Goal: Task Accomplishment & Management: Complete application form

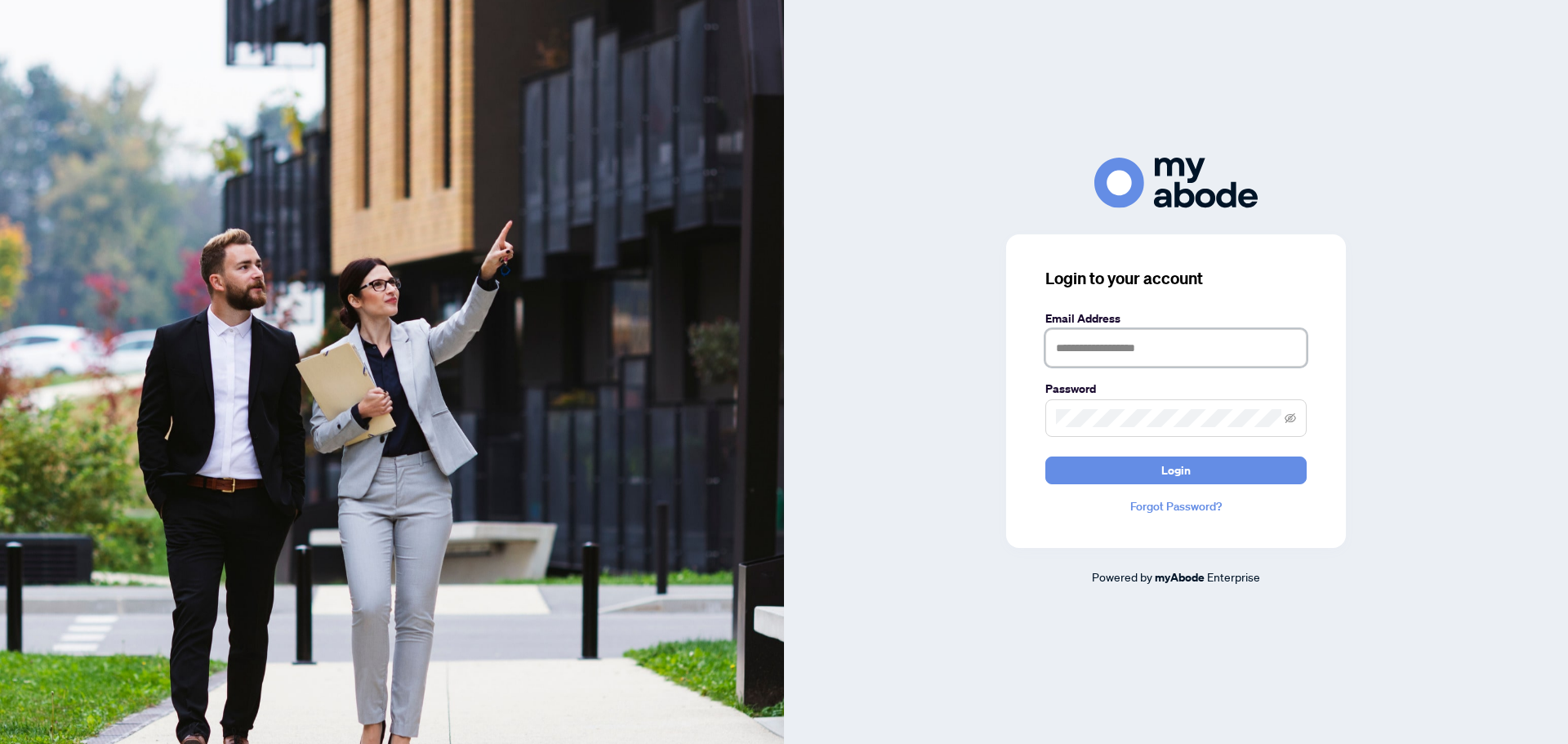
click at [1083, 350] on input "text" at bounding box center [1176, 347] width 262 height 37
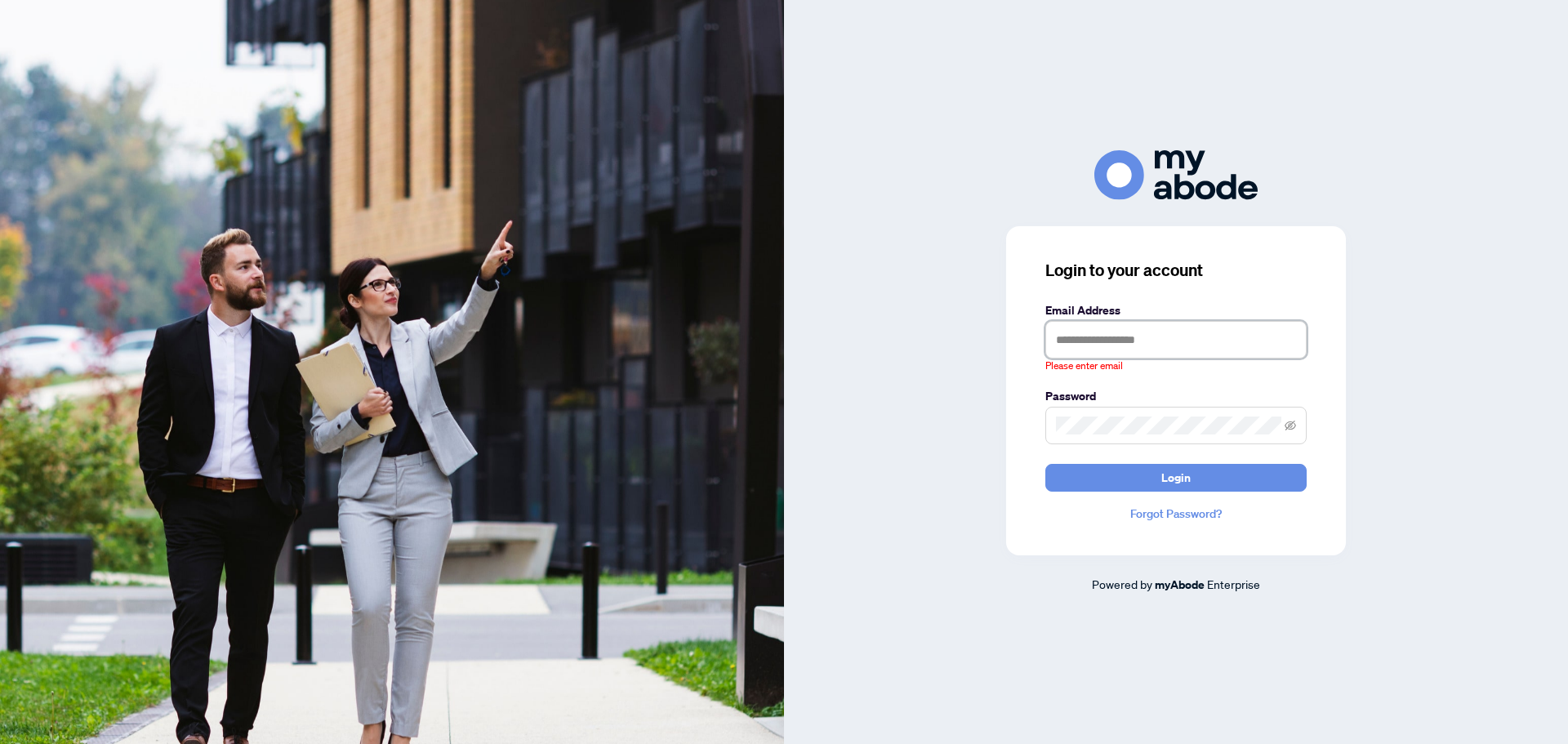
type input "**********"
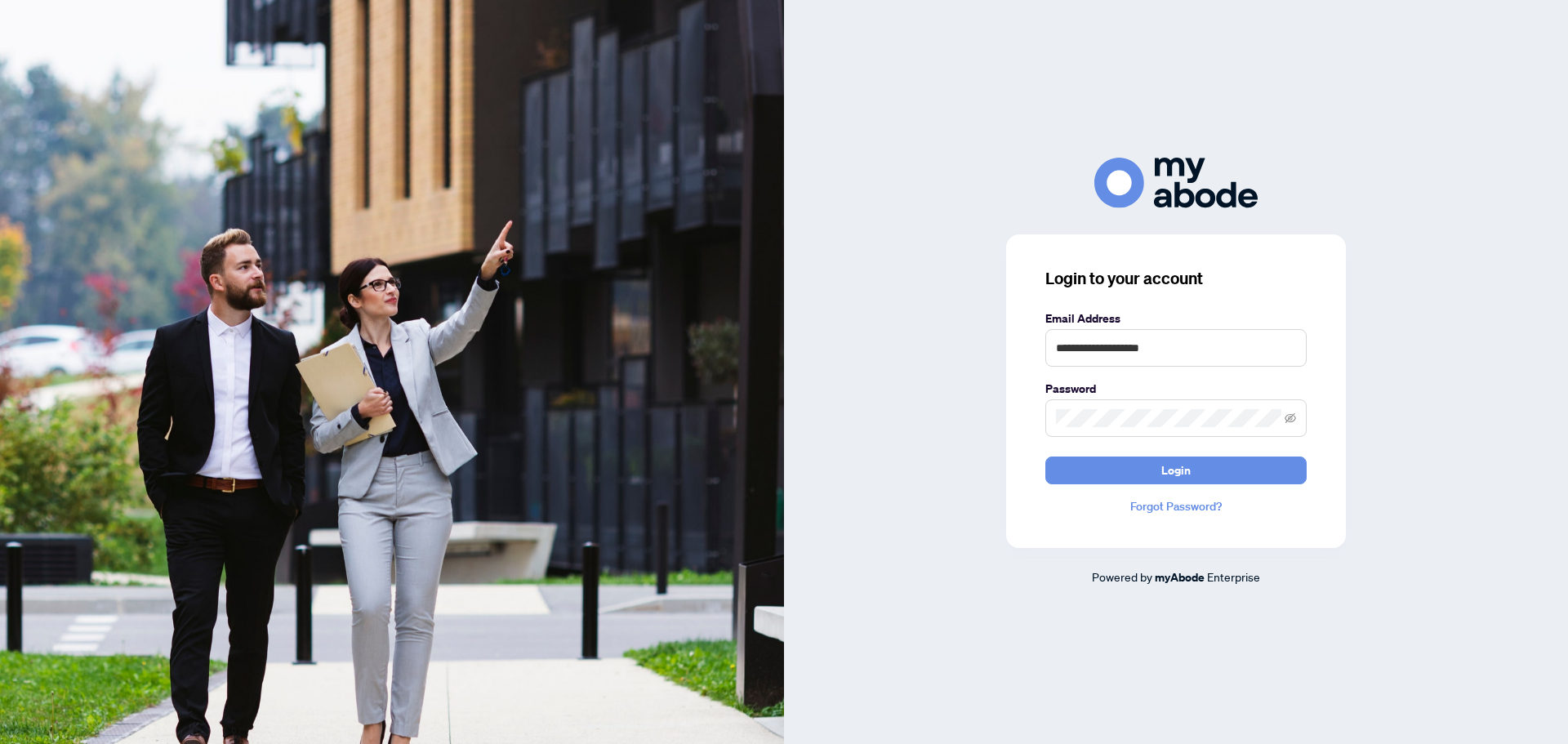
click at [1045, 457] on button "Login" at bounding box center [1176, 471] width 262 height 28
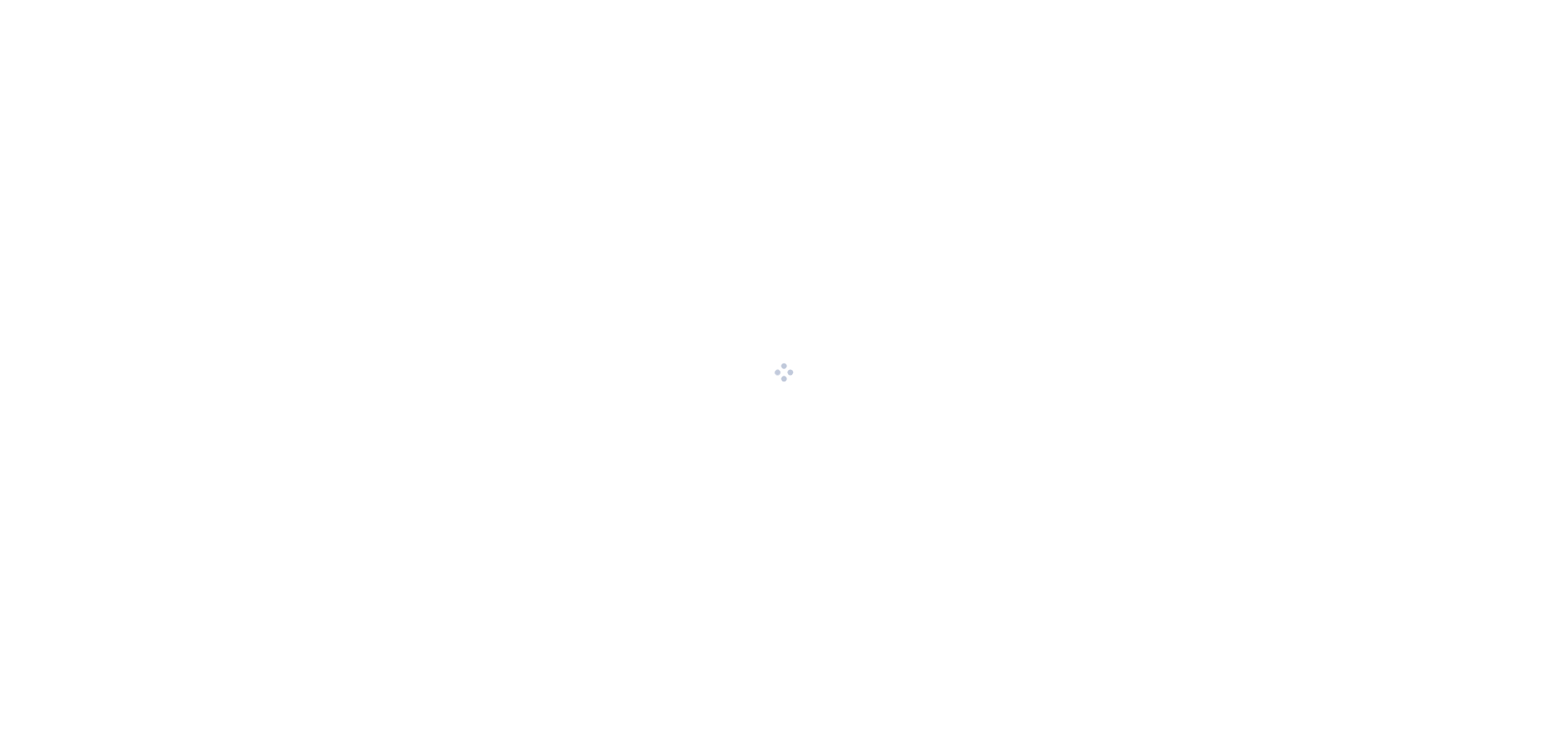
click at [1190, 466] on div at bounding box center [784, 372] width 1568 height 744
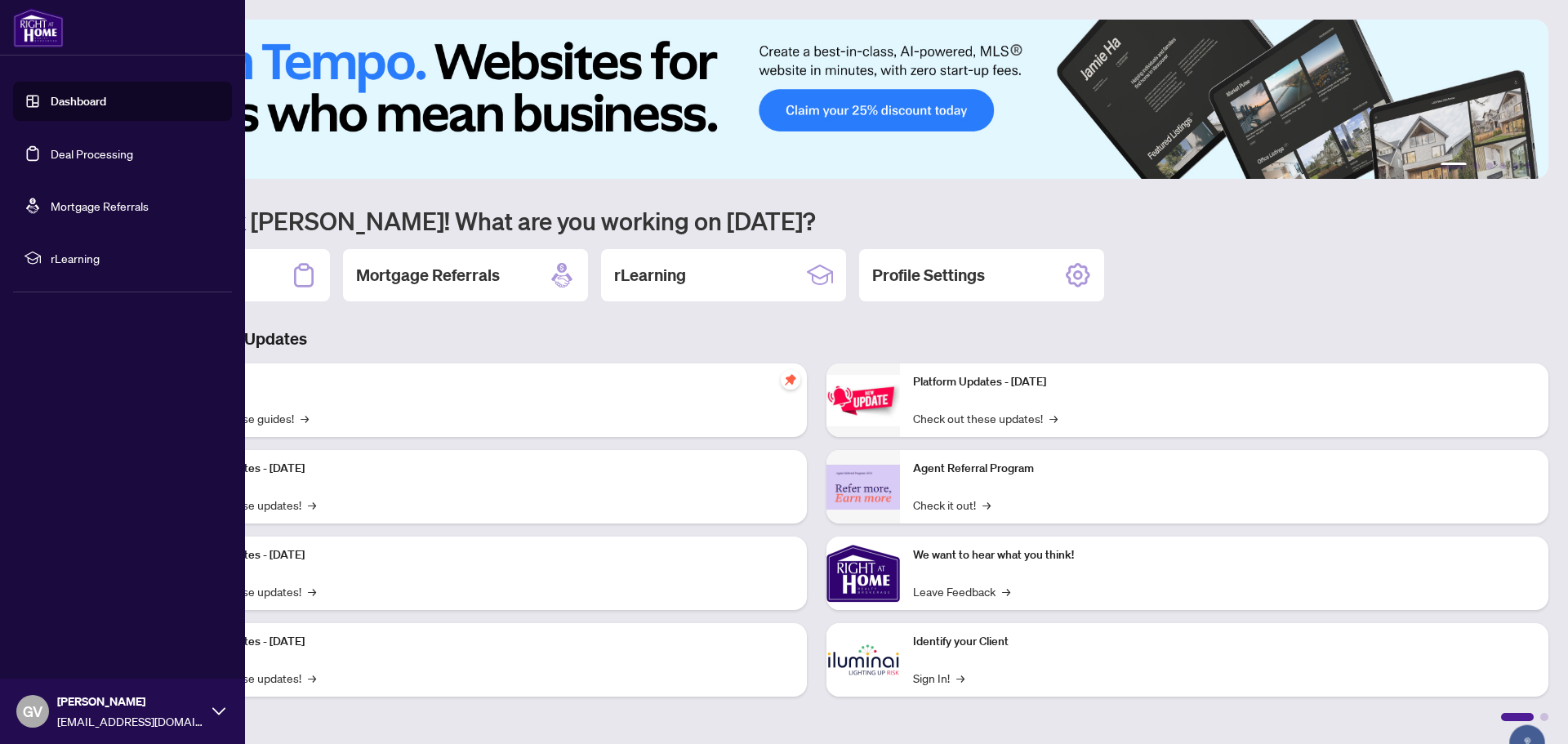
click at [52, 151] on link "Deal Processing" at bounding box center [92, 154] width 83 height 15
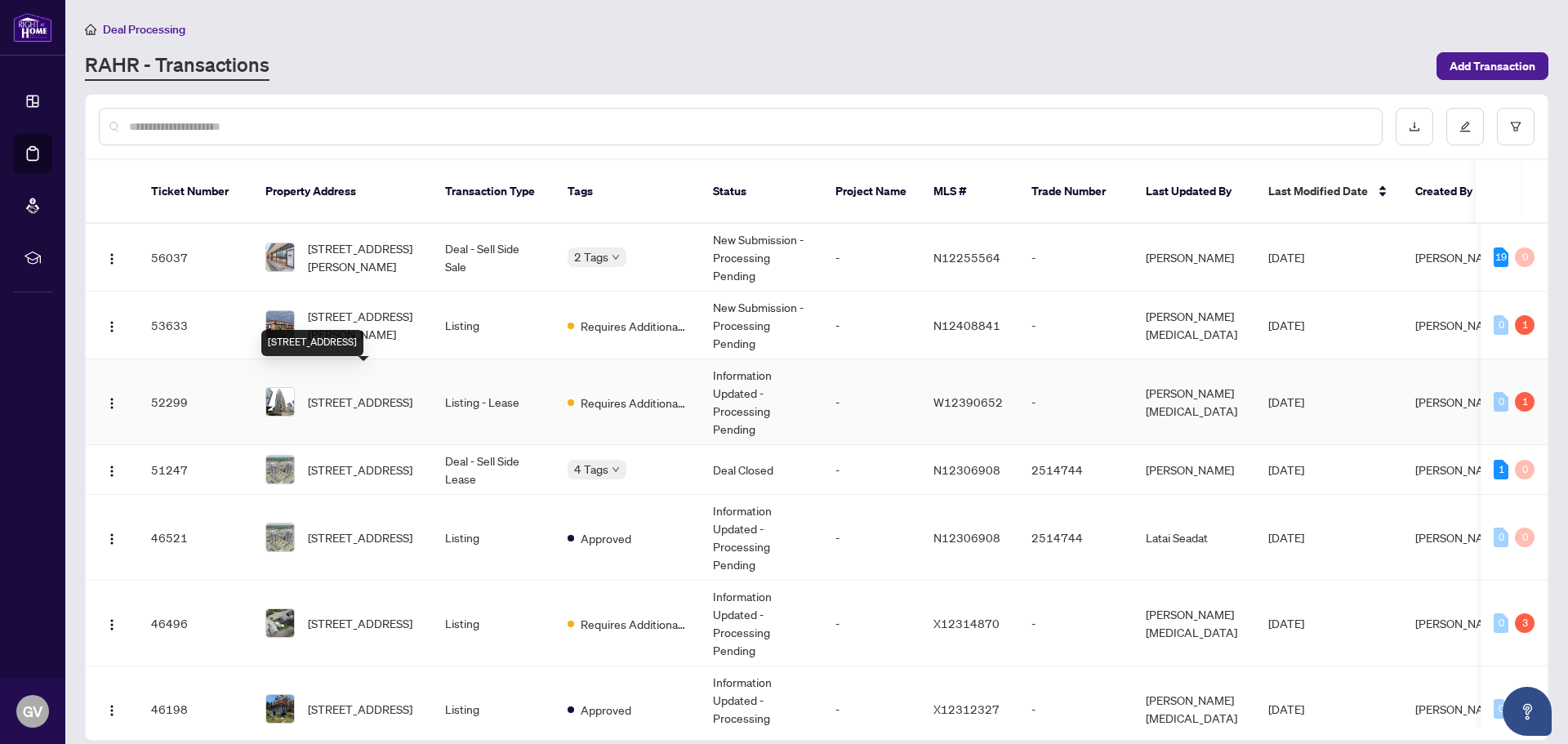
click at [355, 393] on span "2501-10 Park Lawn Rd, Toronto, Ontario M8Y 3H8, Canada" at bounding box center [360, 402] width 104 height 18
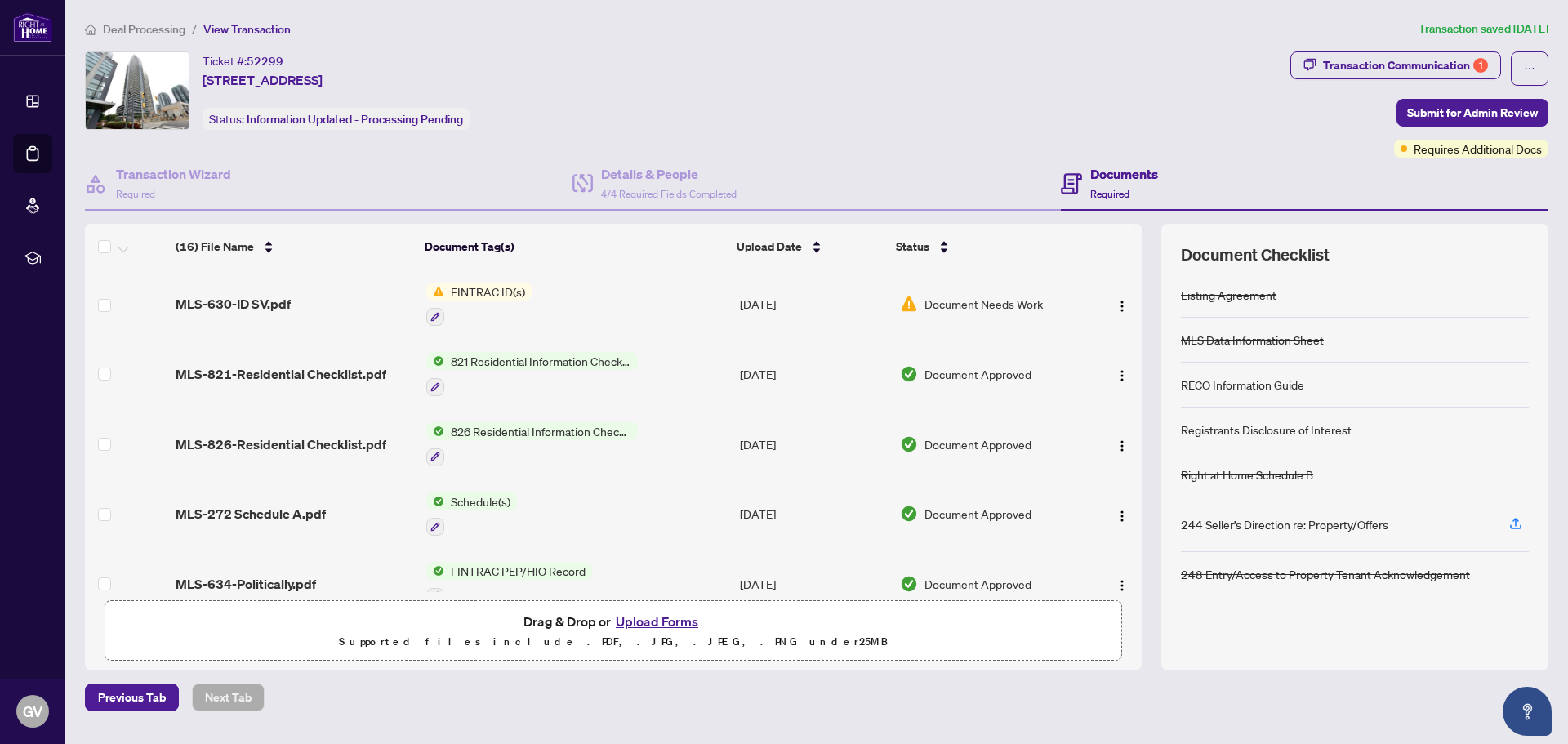
scroll to position [785, 0]
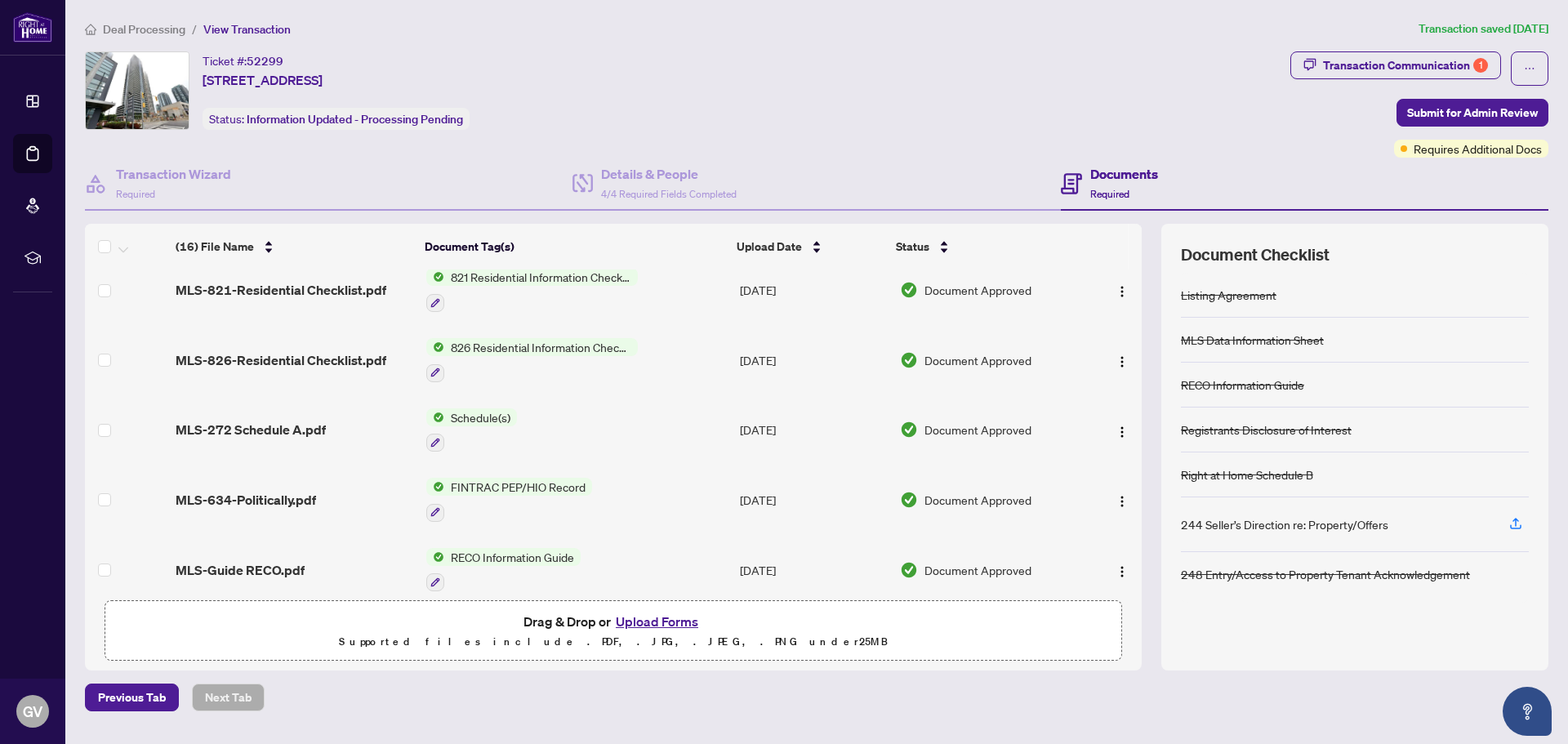
click at [678, 621] on button "Upload Forms" at bounding box center [657, 622] width 92 height 22
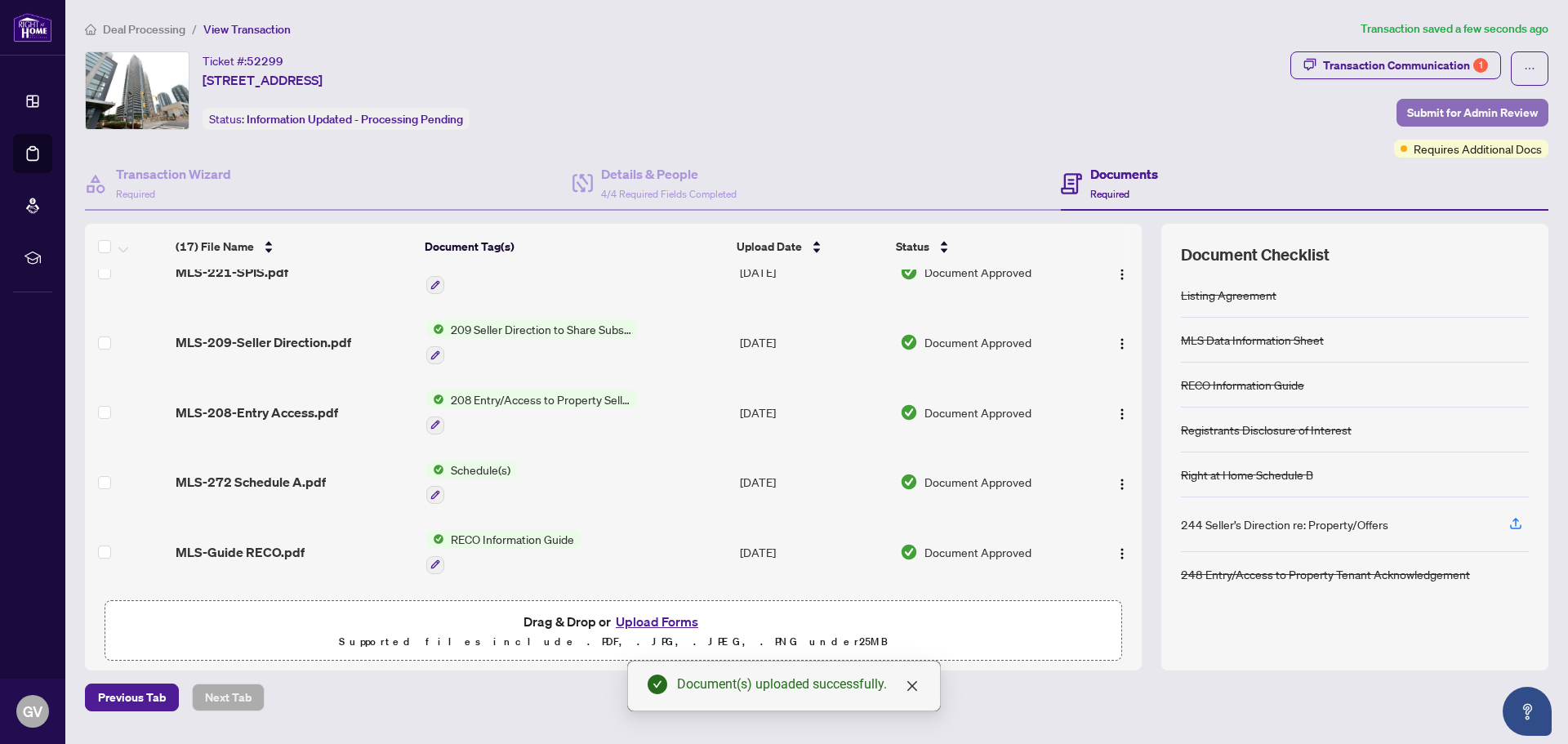
click at [1463, 112] on span "Submit for Admin Review" at bounding box center [1473, 113] width 131 height 27
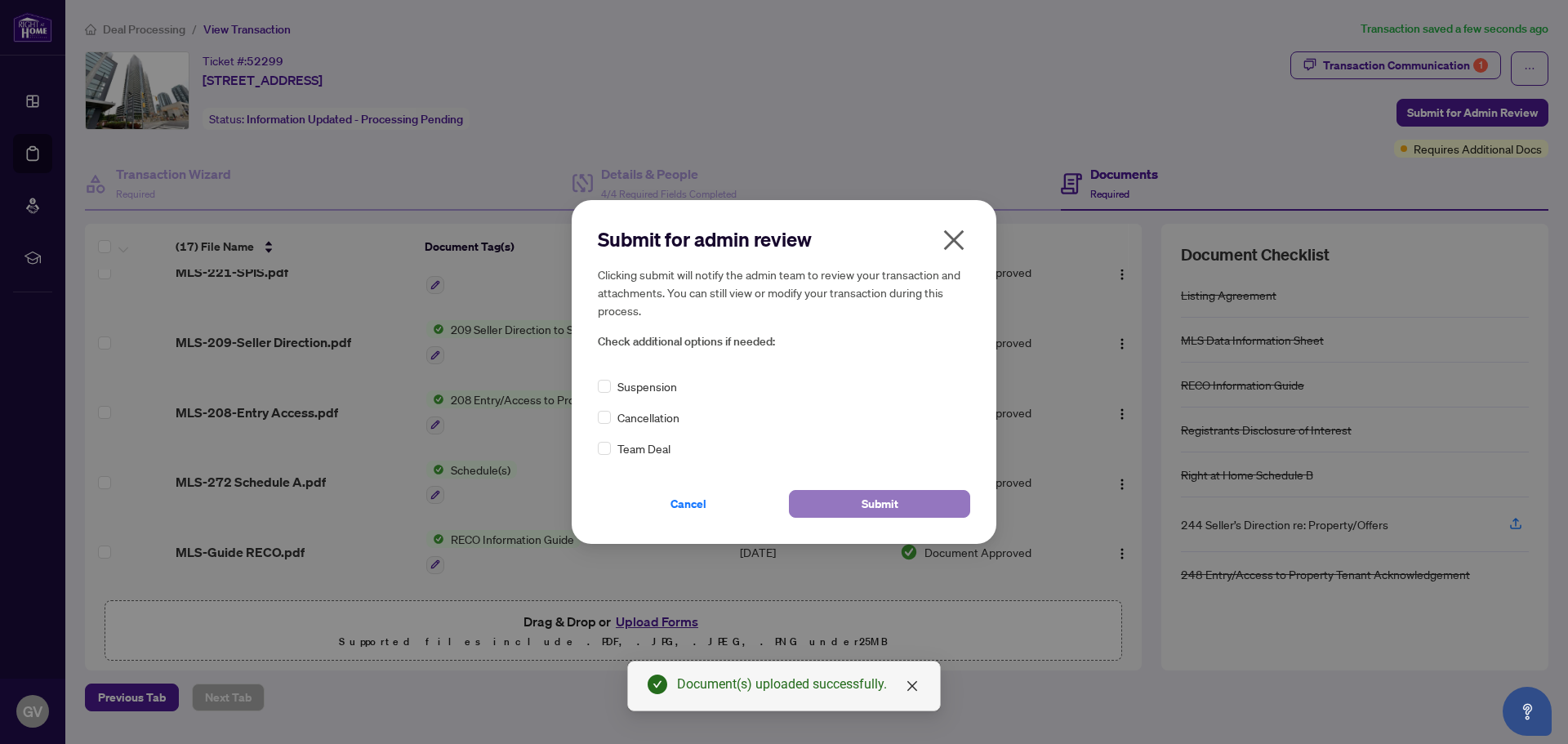
click at [869, 504] on span "Submit" at bounding box center [880, 505] width 36 height 27
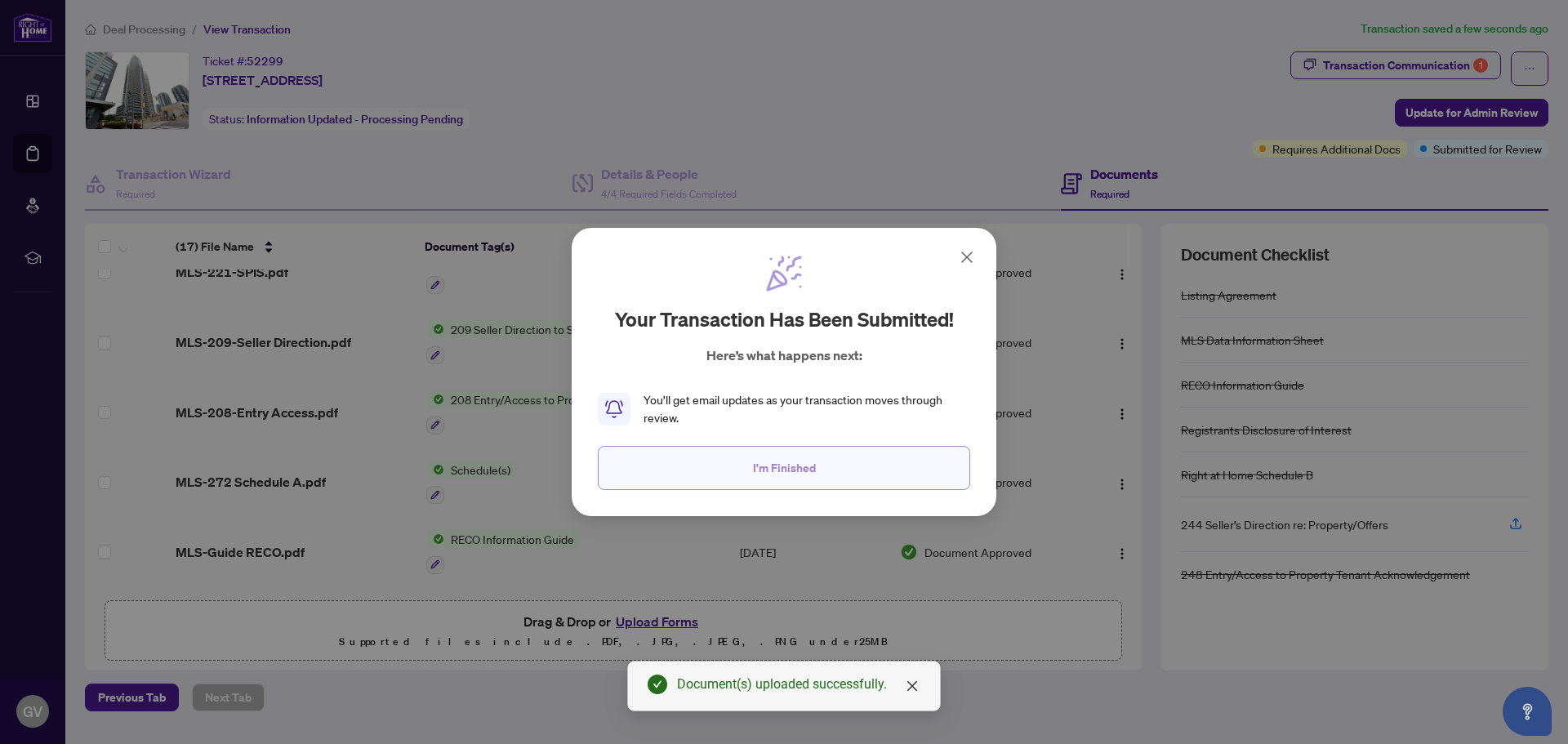
click at [779, 472] on span "I'm Finished" at bounding box center [784, 468] width 63 height 27
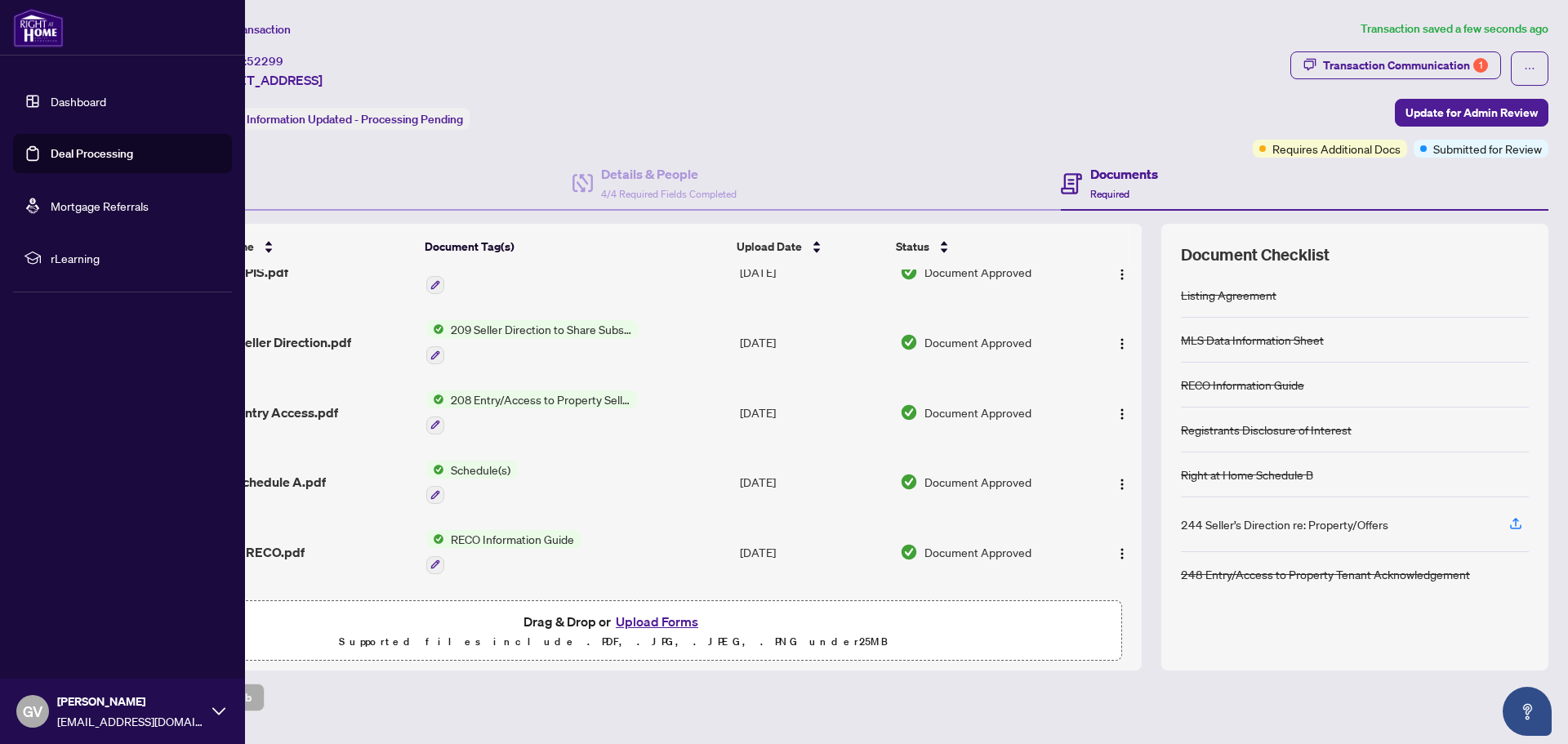
click at [84, 150] on link "Deal Processing" at bounding box center [92, 154] width 83 height 15
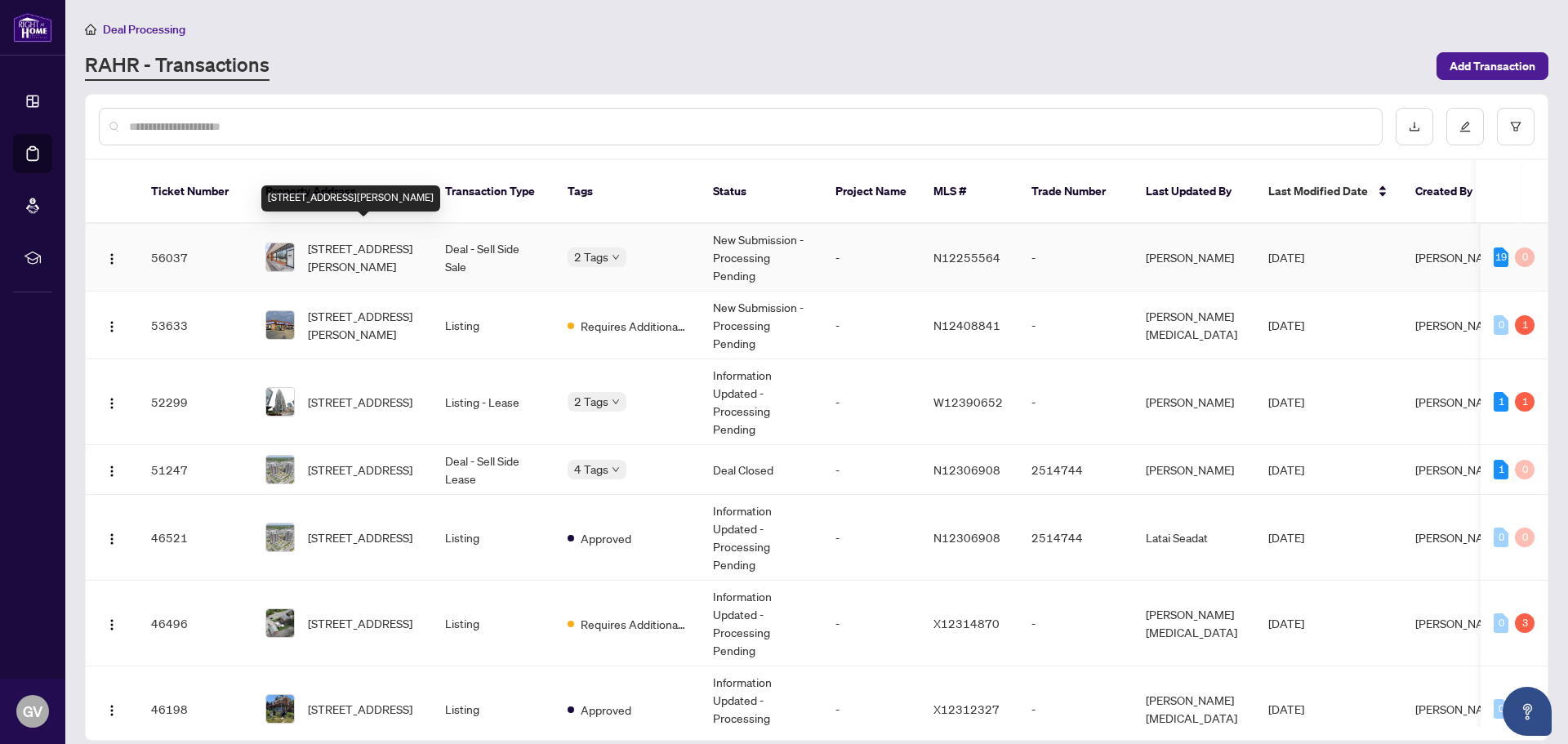
click at [372, 239] on span "1-2050 Steeles Ave, Vaughan, Ontario L4K 2V1, Canada" at bounding box center [364, 257] width 111 height 36
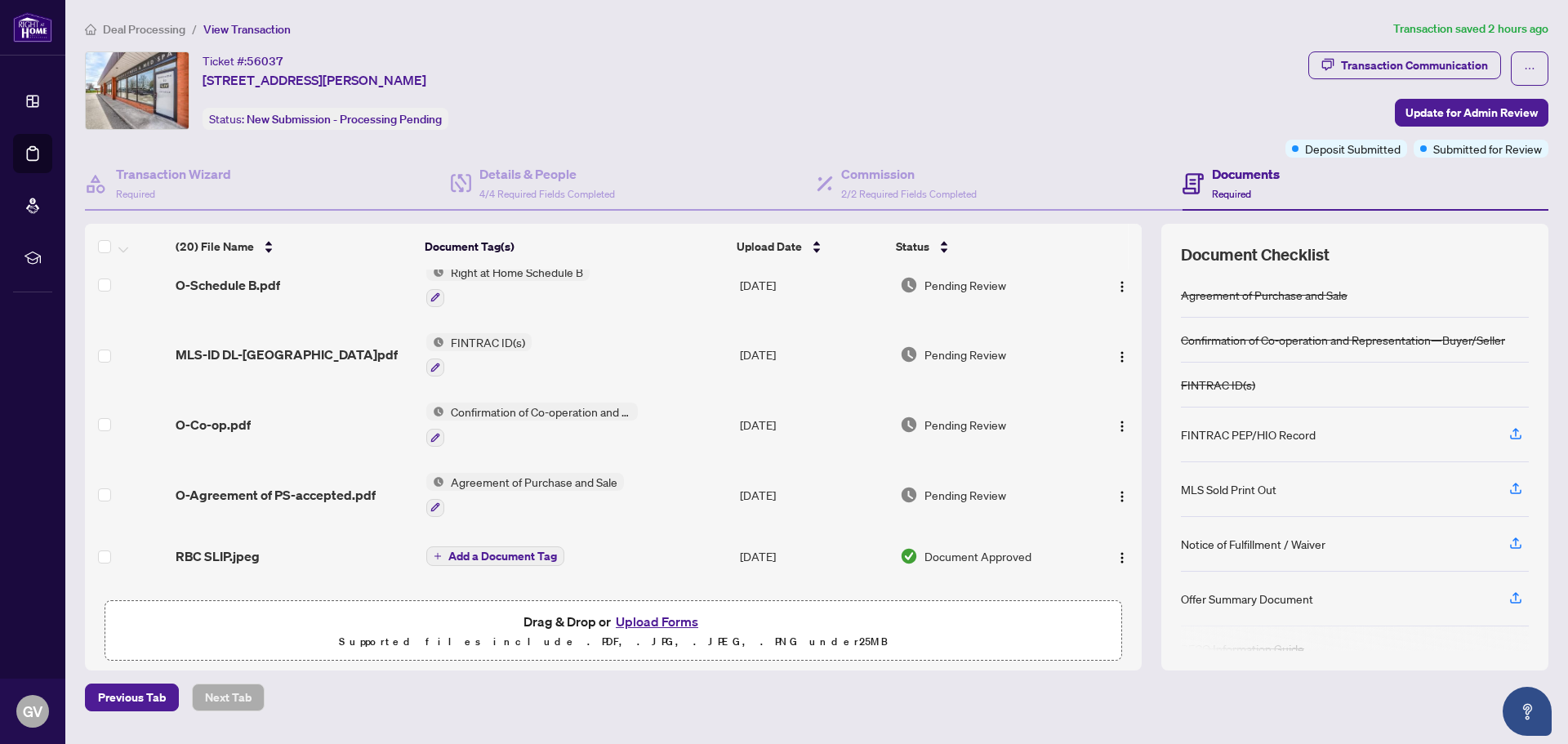
scroll to position [824, 0]
